Goal: Submit feedback/report problem: Submit feedback/report problem

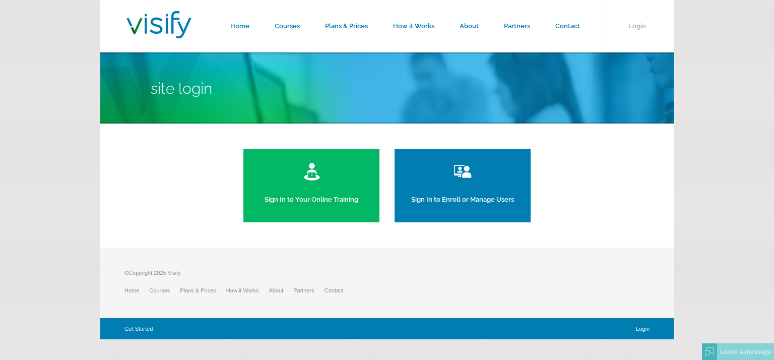
click at [444, 193] on link "Sign In to Enroll or Manage Users" at bounding box center [463, 186] width 136 height 74
click at [567, 23] on link "Contact" at bounding box center [568, 26] width 50 height 52
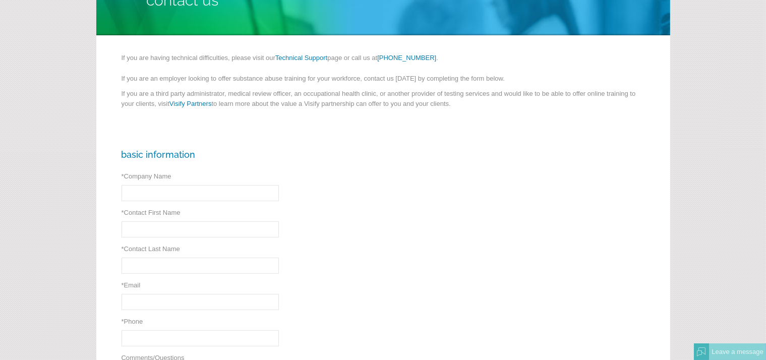
scroll to position [101, 0]
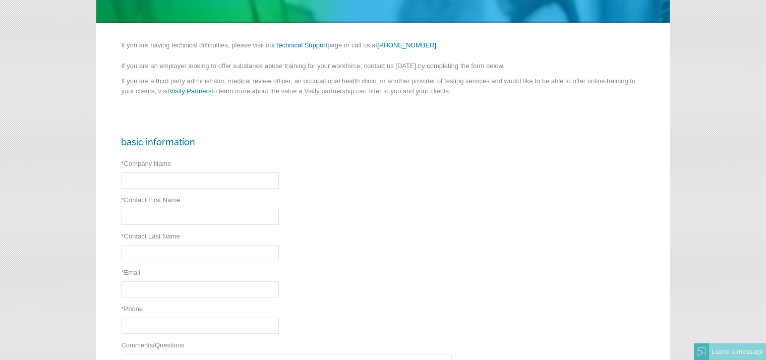
click at [177, 179] on input "* Company Name" at bounding box center [199, 180] width 157 height 16
type input "NG Advantage LLC"
type input "[PERSON_NAME]"
type input "[EMAIL_ADDRESS][DOMAIN_NAME]"
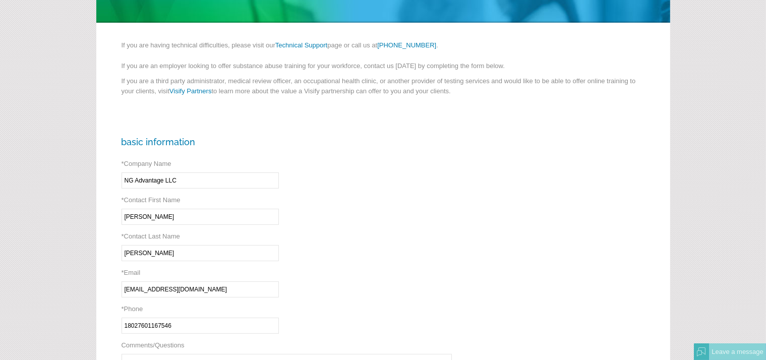
type input "(180) 276-0116"
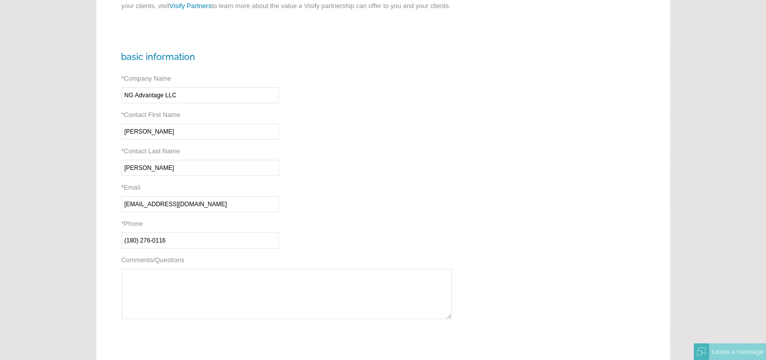
scroll to position [204, 0]
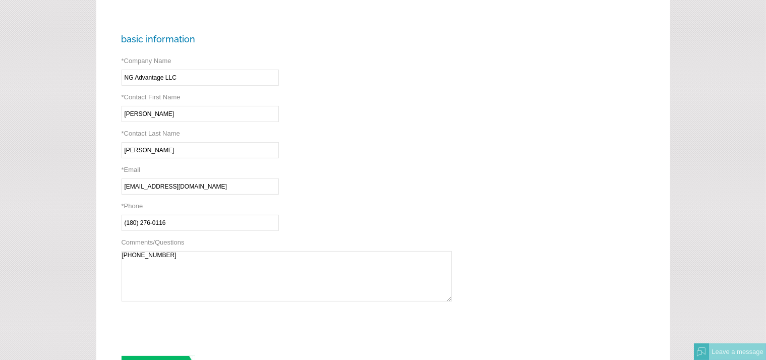
type textarea "802-760-1167"
drag, startPoint x: 254, startPoint y: 213, endPoint x: 101, endPoint y: 213, distance: 152.7
click at [29, 201] on form "Home Courses Plans & Prices How it Works About Partners Contact Login Contact U…" at bounding box center [383, 140] width 766 height 689
drag, startPoint x: 242, startPoint y: 233, endPoint x: 231, endPoint y: 223, distance: 15.0
click at [231, 223] on div "Basic Information * Company Name NG Advantage LLC * Required * Contact First Na…" at bounding box center [383, 205] width 574 height 378
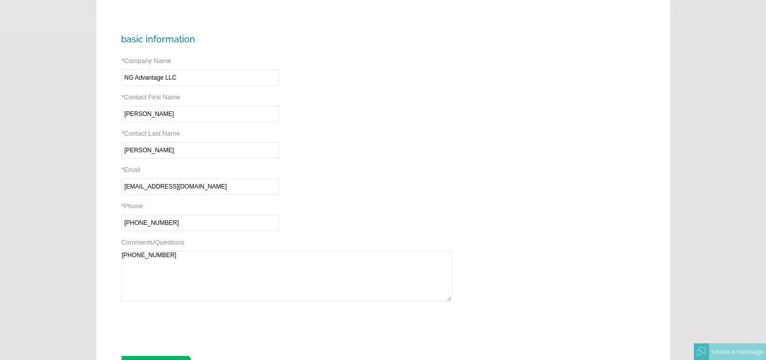
type input "(802) 760-1167"
click at [180, 277] on textarea "Extension 546" at bounding box center [286, 276] width 330 height 50
type textarea "Extension 546"
drag, startPoint x: 198, startPoint y: 213, endPoint x: 196, endPoint y: 221, distance: 8.4
click at [196, 221] on div "Basic Information * Company Name NG Advantage LLC * Required * Contact First Na…" at bounding box center [383, 205] width 574 height 378
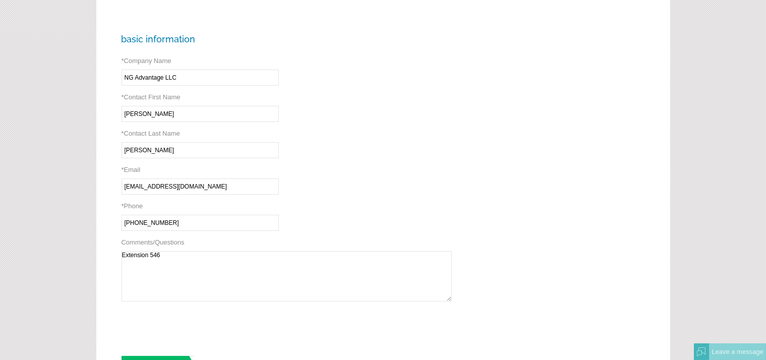
click at [196, 221] on input "(802) 760-1167" at bounding box center [199, 223] width 157 height 16
drag, startPoint x: 159, startPoint y: 253, endPoint x: 0, endPoint y: 179, distance: 174.8
click at [0, 179] on form "Home Courses Plans & Prices How it Works About Partners Contact Login Contact U…" at bounding box center [383, 140] width 766 height 689
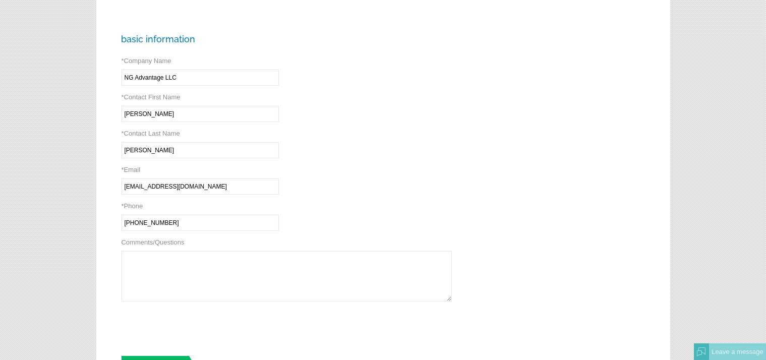
click at [145, 264] on textarea "Comments/Questions" at bounding box center [286, 276] width 330 height 50
type textarea "J"
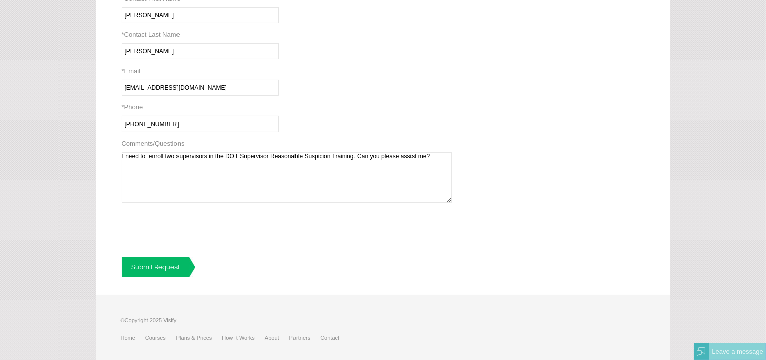
scroll to position [304, 0]
click at [142, 189] on textarea "I need to enroll two supervisors in the DOT Supervisor Reasonable Suspicion Tra…" at bounding box center [286, 175] width 330 height 50
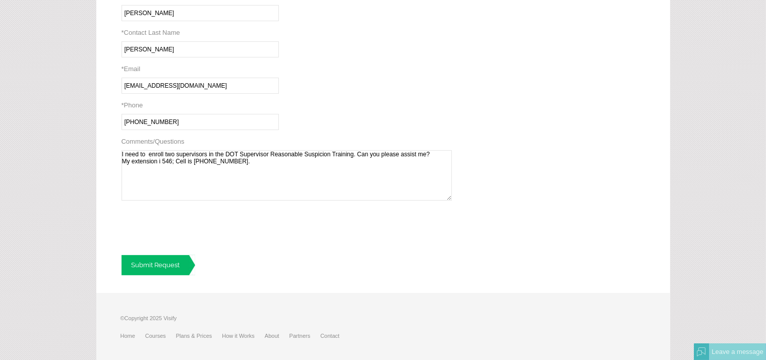
click at [159, 176] on textarea "I need to enroll two supervisors in the DOT Supervisor Reasonable Suspicion Tra…" at bounding box center [286, 175] width 330 height 50
type textarea "I need to enroll two supervisors in the DOT Supervisor Reasonable Suspicion Tra…"
click at [154, 259] on link "Submit Request" at bounding box center [158, 265] width 74 height 20
